Goal: Transaction & Acquisition: Purchase product/service

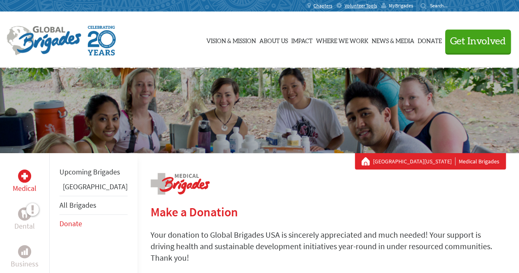
click at [413, 2] on span "MyBrigades" at bounding box center [401, 5] width 24 height 7
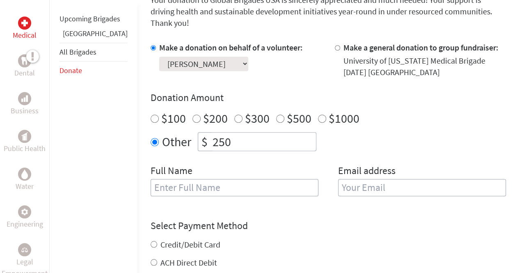
scroll to position [249, 0]
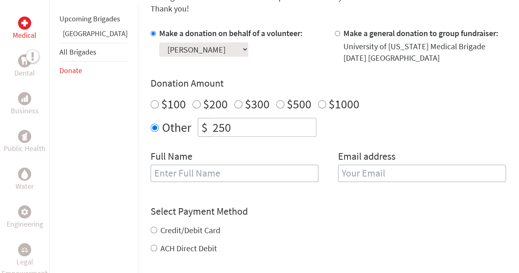
click at [199, 164] on input "text" at bounding box center [235, 172] width 168 height 17
type input "[PERSON_NAME]"
click at [373, 164] on input "email" at bounding box center [422, 172] width 168 height 17
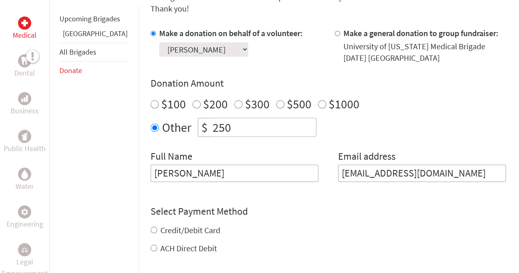
type input "[EMAIL_ADDRESS][DOMAIN_NAME]"
click at [275, 224] on div "Credit/Debit Card ACH Direct Debit" at bounding box center [328, 239] width 355 height 30
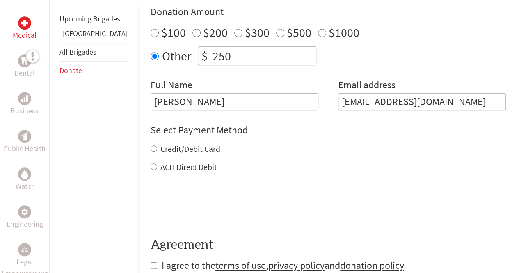
scroll to position [332, 0]
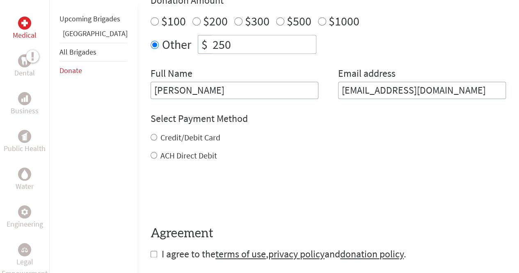
click at [151, 134] on input "Credit/Debit Card" at bounding box center [154, 137] width 7 height 7
radio input "true"
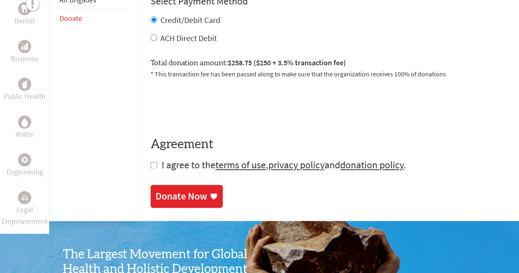
scroll to position [453, 0]
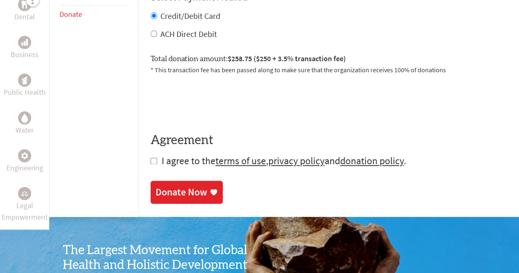
click at [151, 157] on input "checkbox" at bounding box center [154, 160] width 7 height 7
checkbox input "true"
click at [160, 186] on div "Donate Now" at bounding box center [181, 192] width 52 height 13
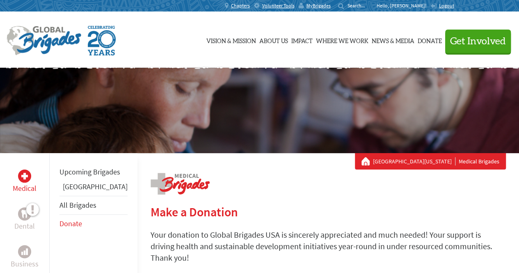
scroll to position [179, 0]
